Goal: Task Accomplishment & Management: Use online tool/utility

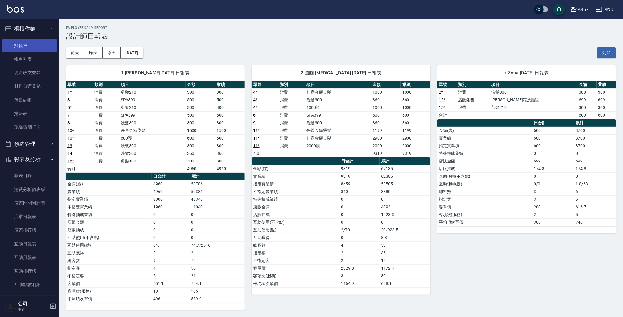
click at [32, 48] on link "打帳單" at bounding box center [29, 46] width 54 height 14
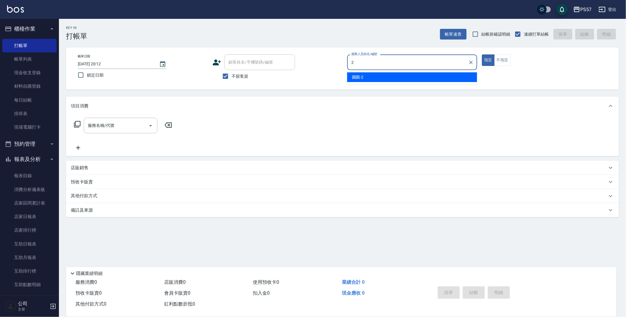
type input "[PERSON_NAME]-2"
type button "true"
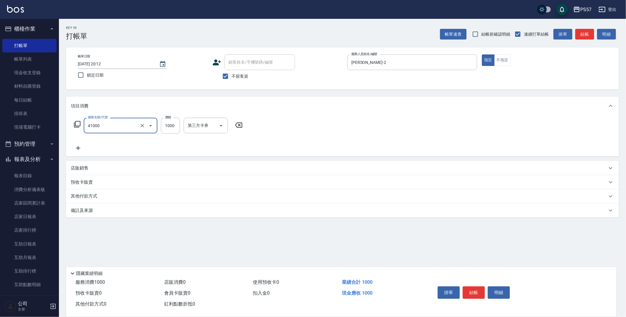
type input "任義金額燙髮(41000)"
type input "2000"
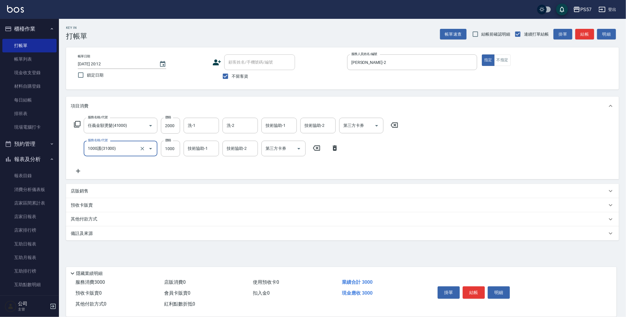
type input "1000護(31000)"
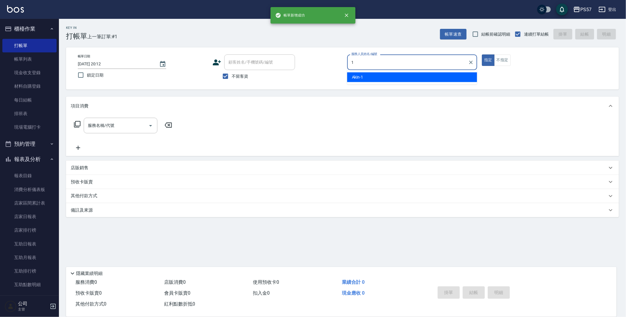
type input "Akin-1"
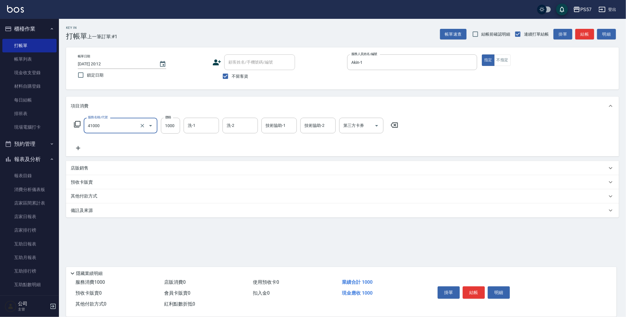
type input "任義金額燙髮(41000)"
type input "1599"
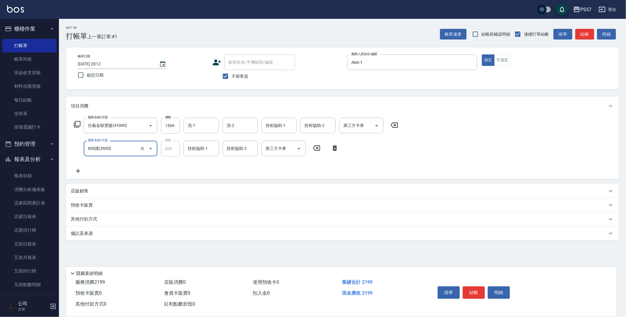
type input "600護(3600)"
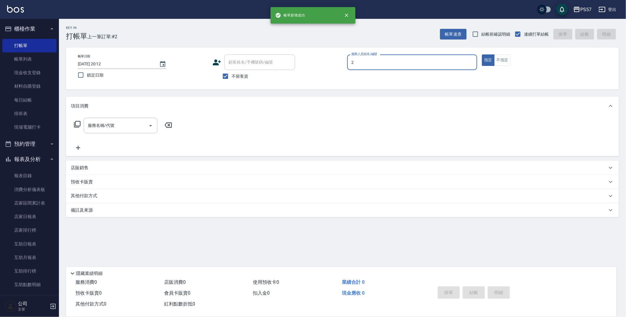
type input "[PERSON_NAME]-2"
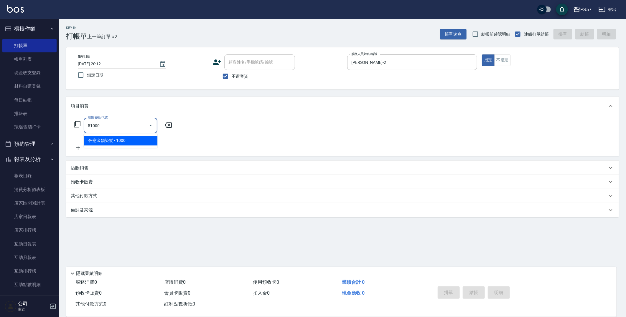
type input "任意金額染髮(51000)"
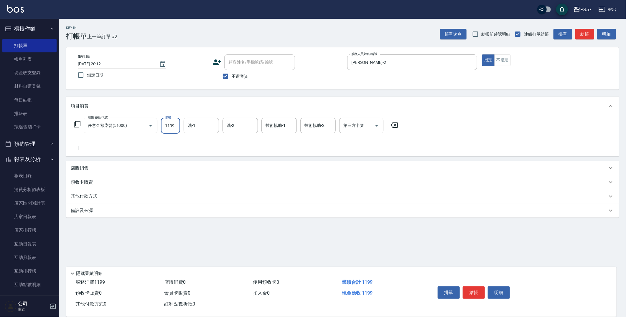
type input "1199"
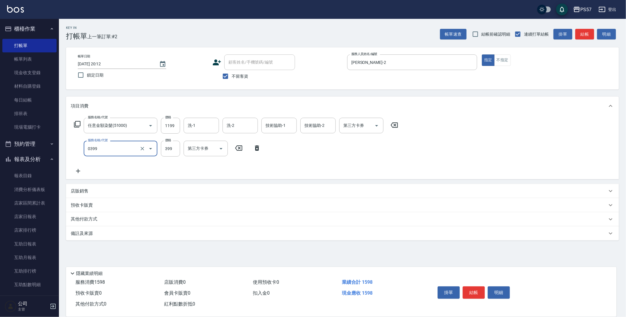
type input "SPA399(0399)"
type input "400"
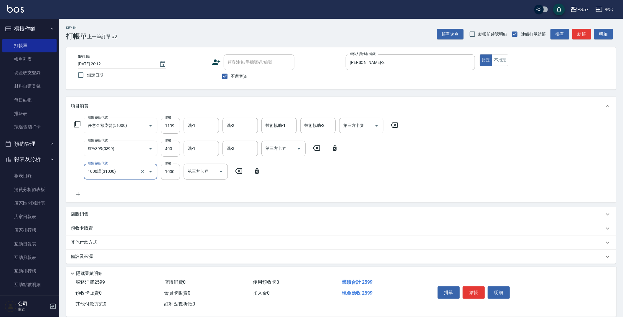
type input "1000護(31000)"
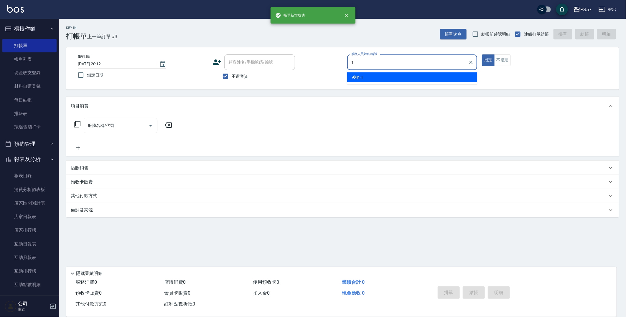
type input "Akin-1"
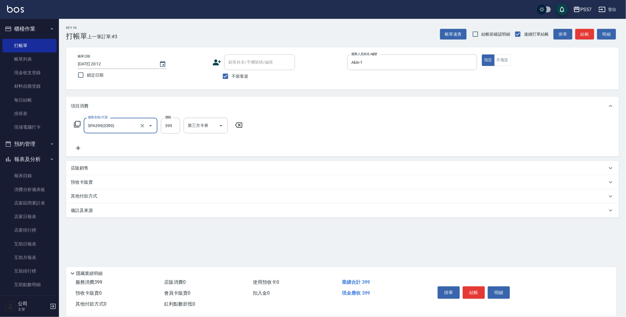
type input "SPA399(0399)"
type input "450"
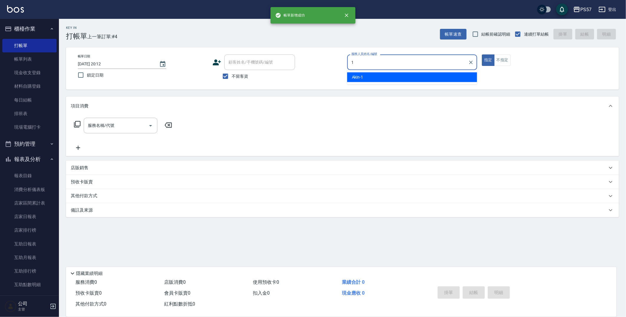
type input "Akin-1"
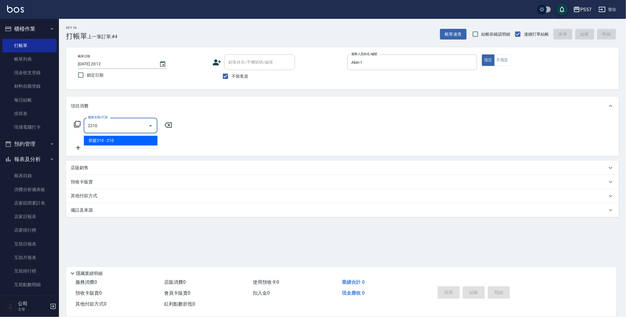
type input "剪髮210(2210)"
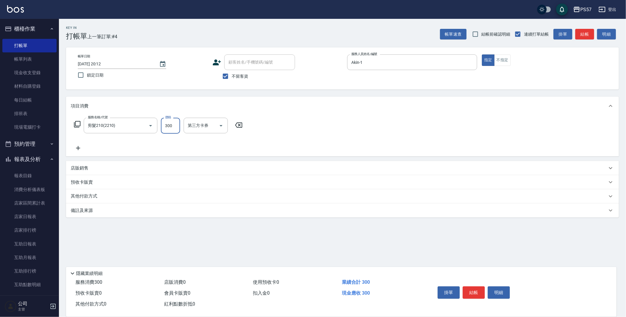
type input "300"
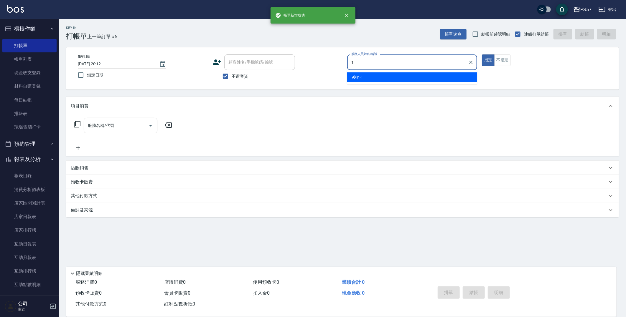
type input "Akin-1"
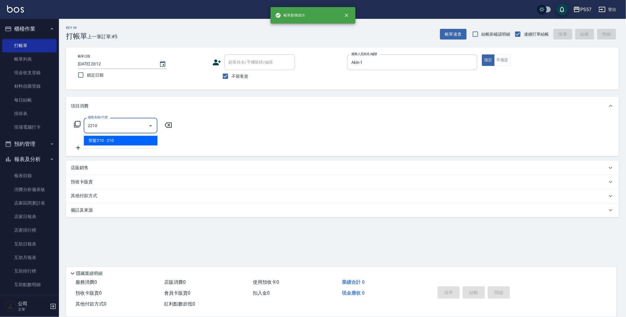
type input "剪髮210(2210)"
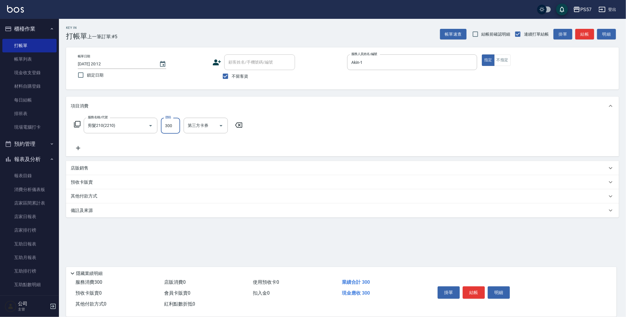
type input "300"
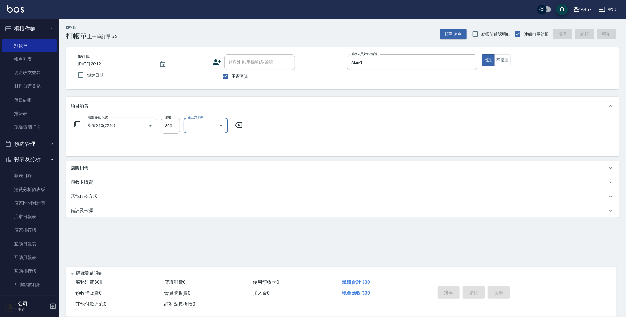
type input "[DATE] 20:13"
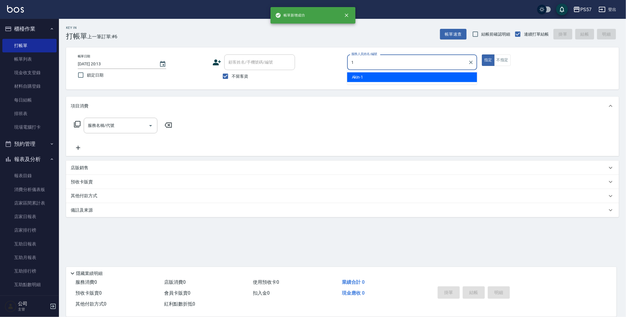
type input "Akin-1"
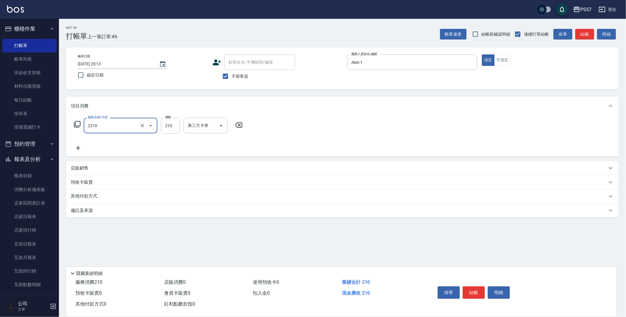
type input "剪髮210(2210)"
type input "300"
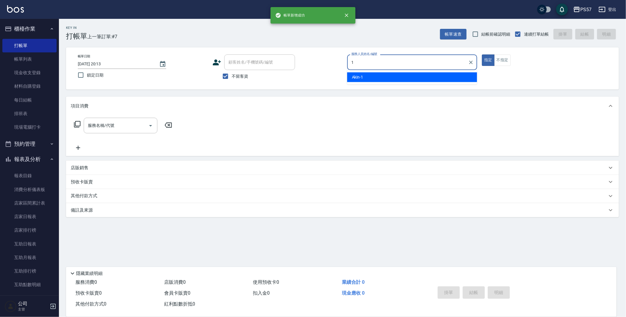
type input "Akin-1"
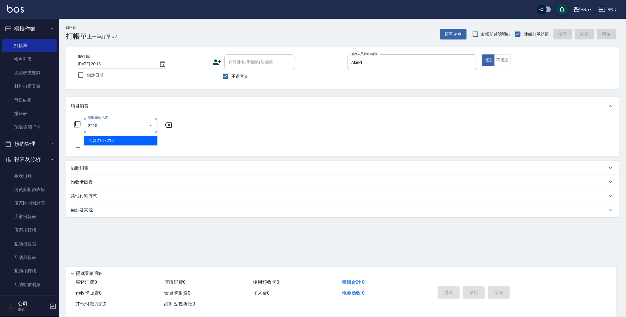
type input "剪髮210(2210)"
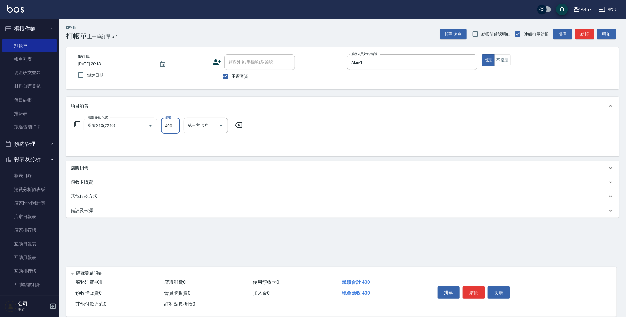
type input "400"
